Goal: Task Accomplishment & Management: Manage account settings

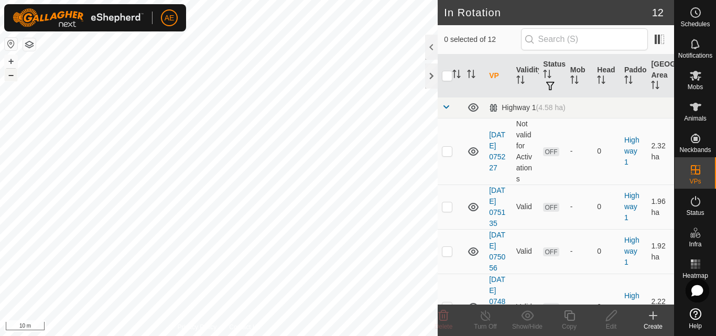
click at [12, 75] on button "–" at bounding box center [11, 75] width 13 height 13
click at [701, 82] on es-mob-svg-icon at bounding box center [695, 75] width 19 height 17
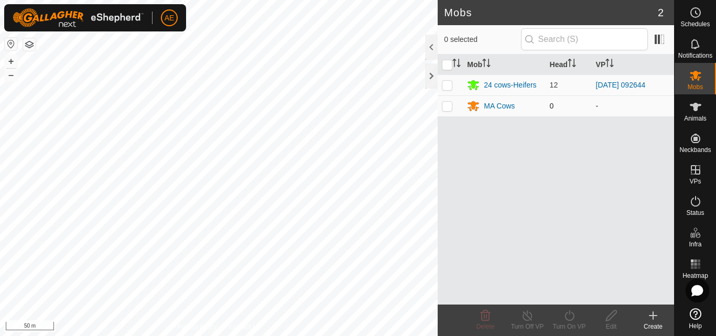
click at [443, 108] on p-checkbox at bounding box center [447, 106] width 10 height 8
checkbox input "true"
click at [489, 106] on div "MA Cows" at bounding box center [499, 106] width 31 height 11
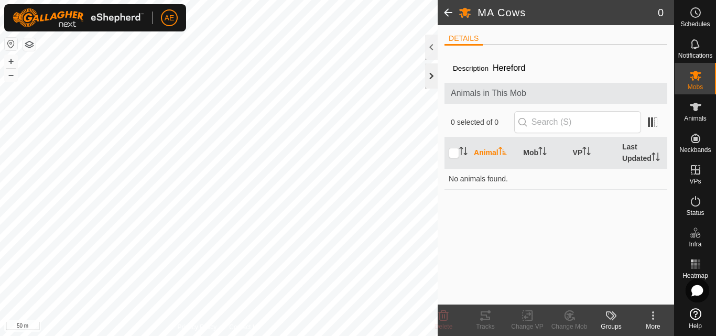
click at [430, 78] on div at bounding box center [431, 75] width 13 height 25
click at [699, 106] on icon at bounding box center [695, 107] width 13 height 13
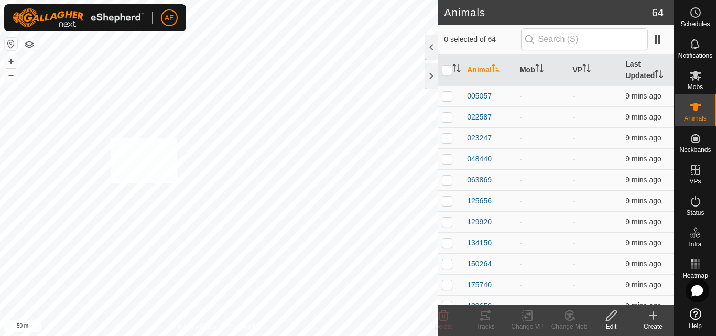
checkbox input "true"
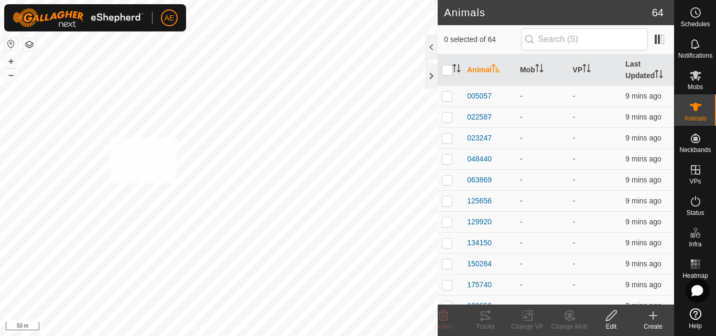
checkbox input "true"
click at [697, 78] on icon at bounding box center [696, 76] width 12 height 10
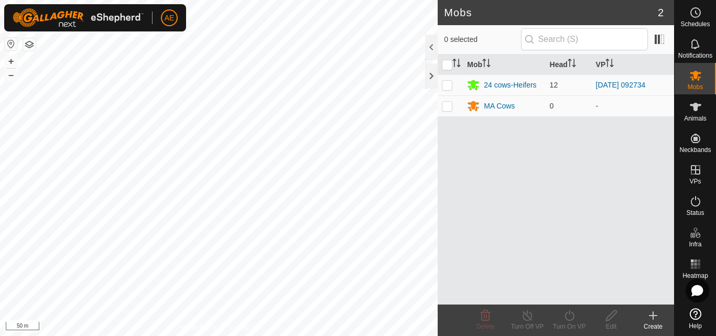
click at [653, 323] on div "Create" at bounding box center [653, 326] width 42 height 9
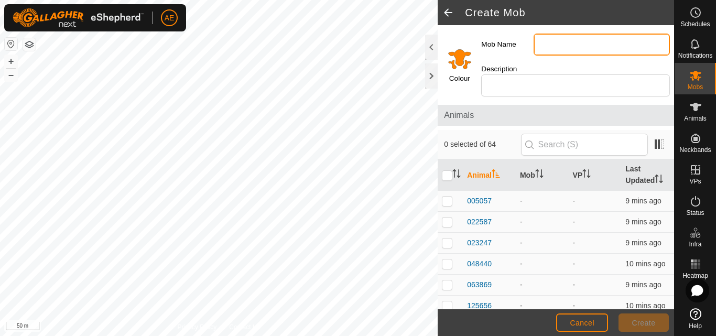
click at [563, 43] on input "Mob Name" at bounding box center [601, 45] width 136 height 22
type input "some cows"
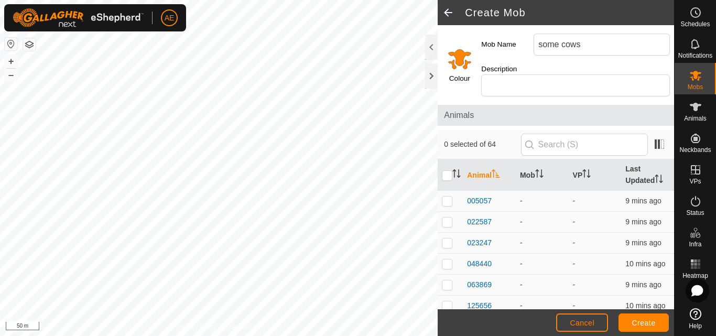
click at [460, 64] on input "Select a color" at bounding box center [459, 58] width 25 height 25
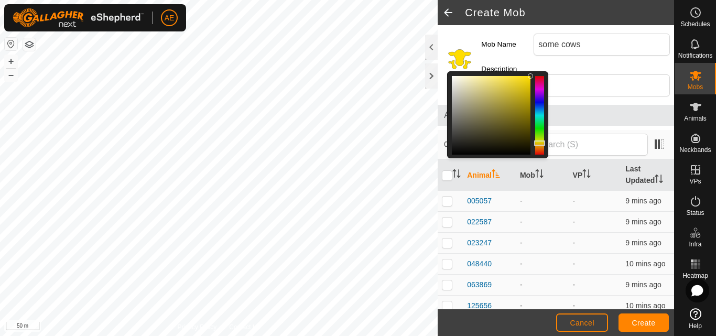
click at [539, 143] on div at bounding box center [539, 142] width 11 height 5
click at [606, 74] on div "Description" at bounding box center [575, 80] width 197 height 41
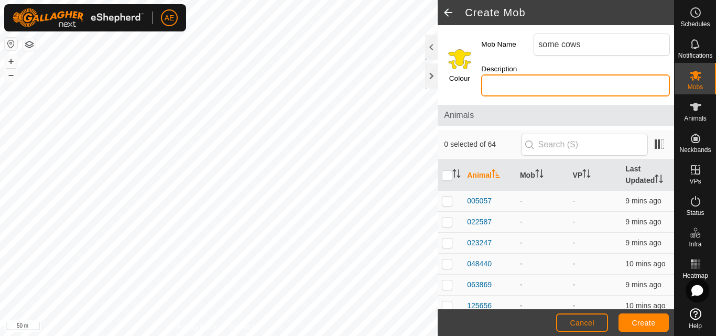
click at [604, 81] on input "Description" at bounding box center [575, 85] width 189 height 22
type input "Hereford"
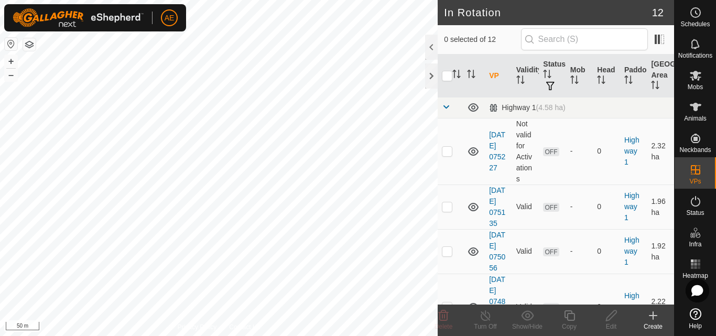
checkbox input "true"
click at [699, 81] on icon at bounding box center [695, 75] width 13 height 13
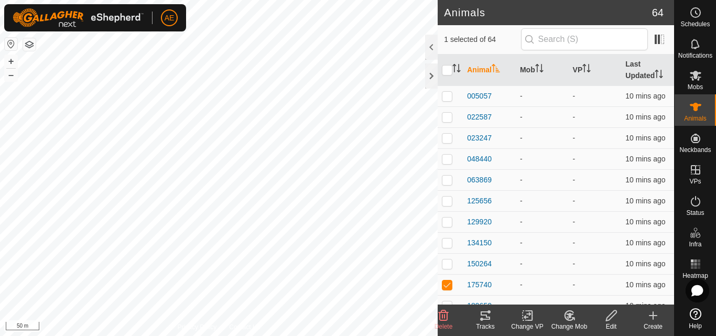
click at [526, 318] on icon at bounding box center [526, 315] width 7 height 7
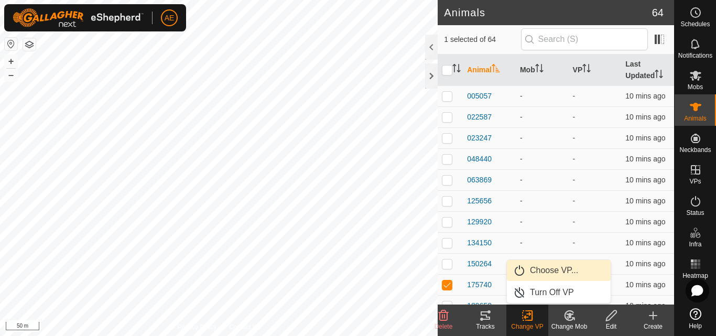
click at [546, 268] on link "Choose VP..." at bounding box center [559, 270] width 104 height 21
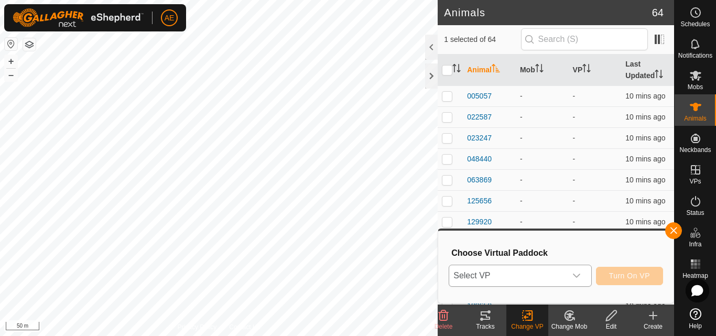
click at [574, 278] on icon "dropdown trigger" at bounding box center [576, 275] width 8 height 8
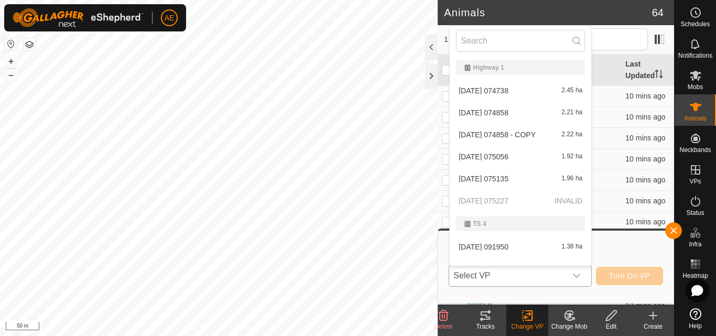
scroll to position [14, 0]
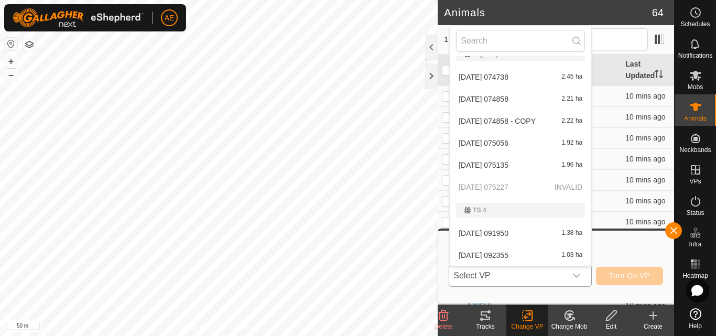
click at [516, 72] on li "[DATE] 074738 2.45 ha" at bounding box center [520, 77] width 141 height 21
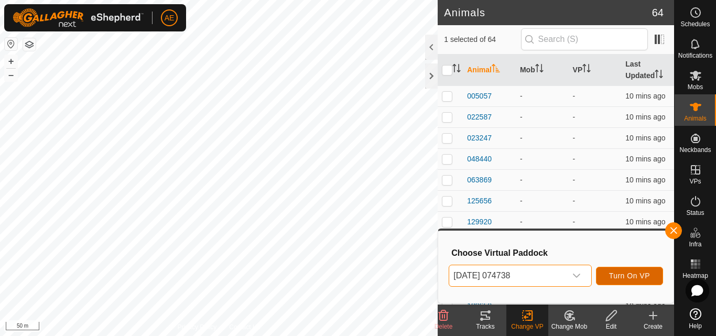
click at [616, 275] on span "Turn On VP" at bounding box center [629, 275] width 41 height 8
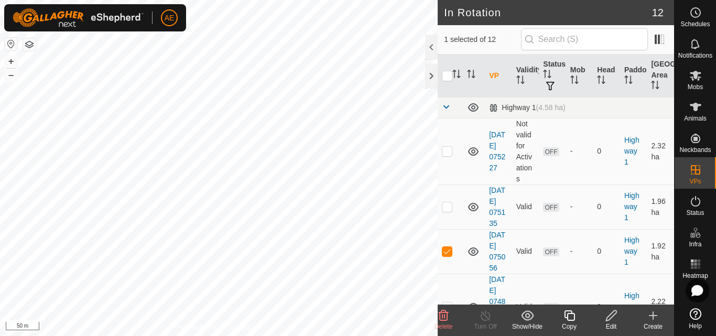
checkbox input "false"
checkbox input "true"
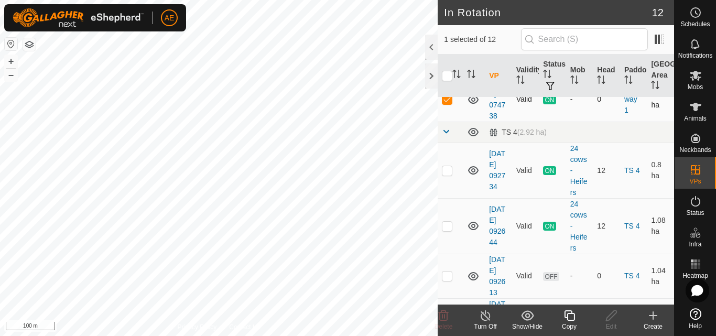
scroll to position [308, 0]
click at [446, 174] on p-checkbox at bounding box center [447, 170] width 10 height 8
checkbox input "false"
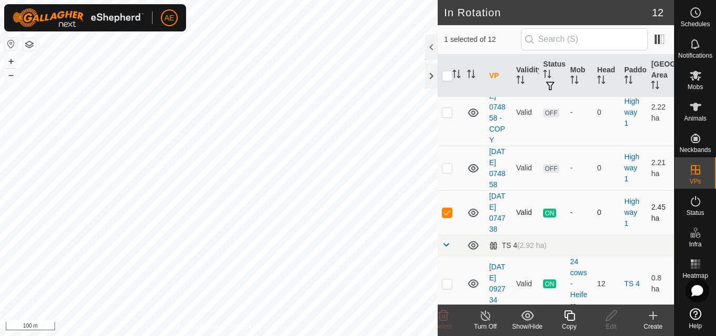
scroll to position [194, 0]
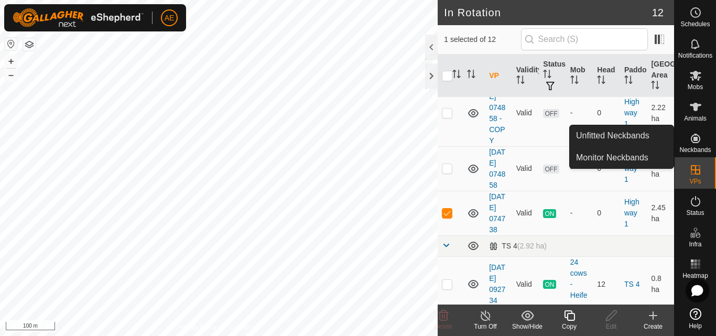
click at [697, 140] on icon at bounding box center [695, 138] width 13 height 13
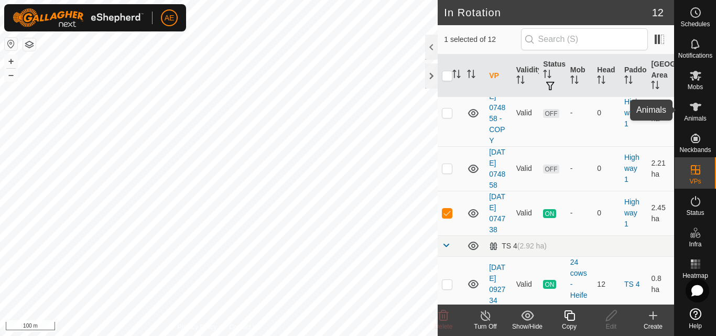
click at [697, 113] on es-animals-svg-icon at bounding box center [695, 107] width 19 height 17
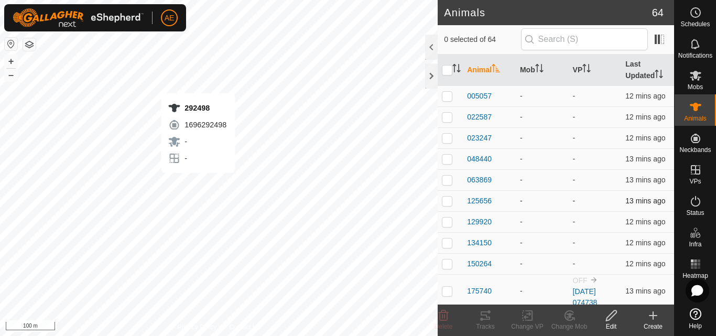
checkbox input "true"
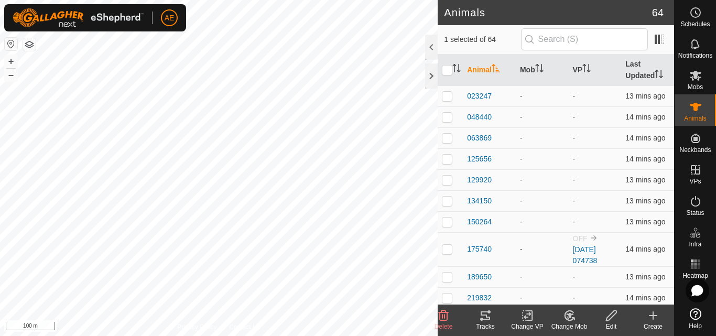
scroll to position [41, 0]
